Goal: Task Accomplishment & Management: Use online tool/utility

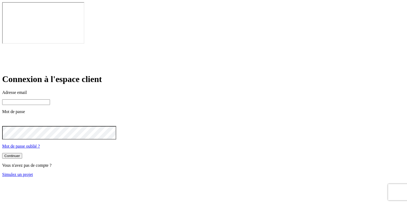
type input "[PERSON_NAME][DOMAIN_NAME][EMAIL_ADDRESS][DOMAIN_NAME]"
click at [33, 172] on link "Simulez un projet" at bounding box center [17, 174] width 31 height 5
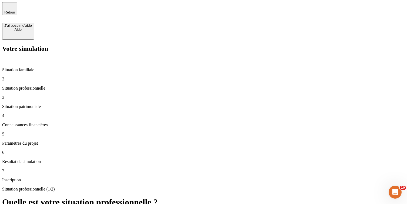
type input "40 000"
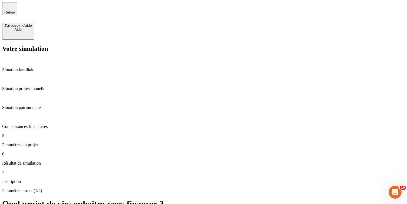
type input "34"
type input "60"
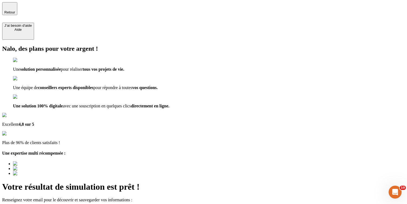
type input "[EMAIL_ADDRESS][DOMAIN_NAME]"
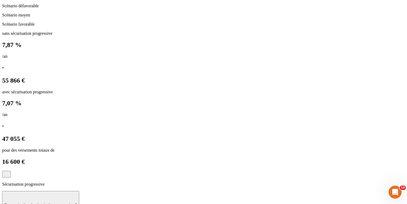
scroll to position [606, 0]
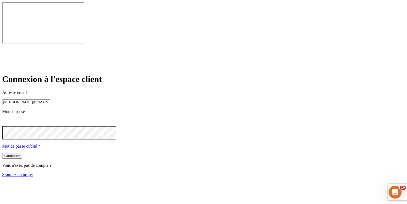
click at [50, 99] on input "[PERSON_NAME][DOMAIN_NAME][EMAIL_ADDRESS][DOMAIN_NAME]" at bounding box center [26, 102] width 48 height 6
type input "james.bond+36@nalo.fr"
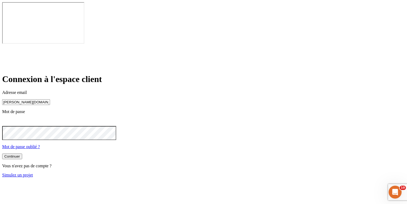
click at [22, 154] on button "Continuer" at bounding box center [12, 157] width 20 height 6
